Goal: Information Seeking & Learning: Learn about a topic

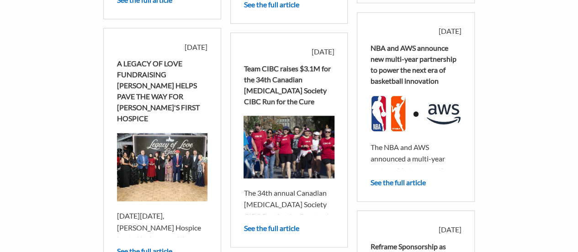
scroll to position [183, 0]
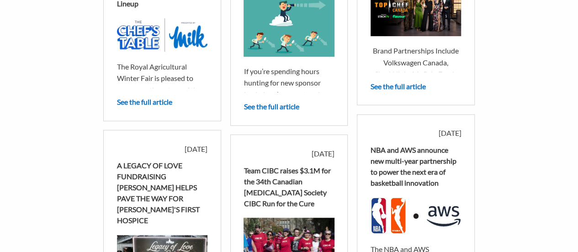
click at [286, 82] on p "If you’re spending hours hunting for new sponsor leads, here’s a smarter play: …" at bounding box center [288, 129] width 90 height 129
click at [256, 105] on link "See the full article" at bounding box center [270, 106] width 55 height 9
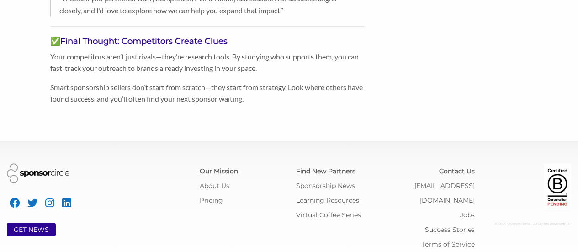
scroll to position [840, 0]
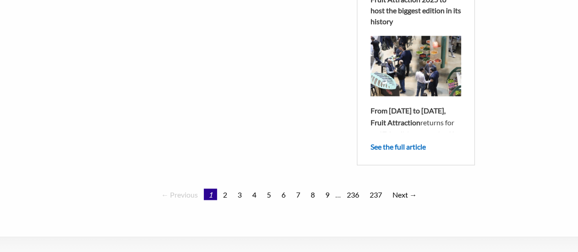
scroll to position [775, 0]
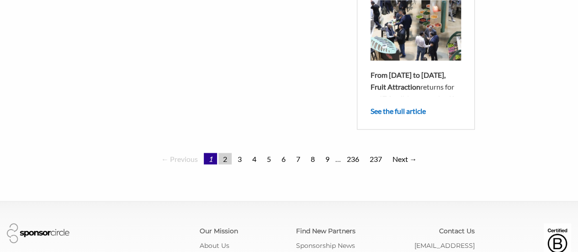
click at [224, 164] on link "2" at bounding box center [224, 157] width 13 height 11
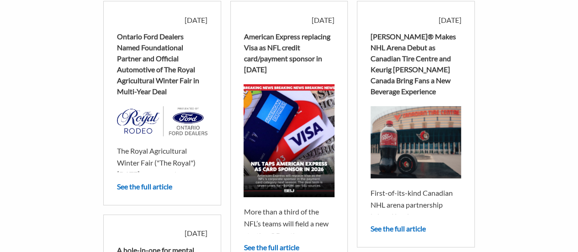
scroll to position [183, 0]
